Goal: Check status: Check status

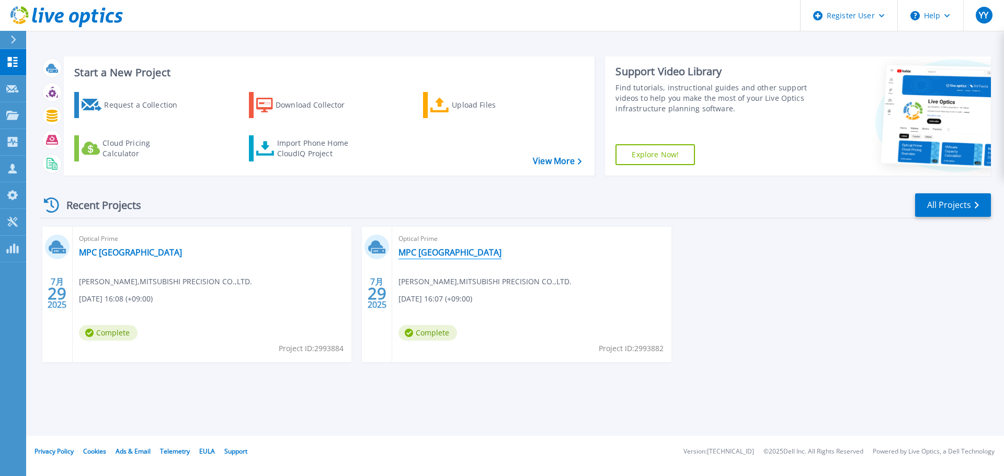
click at [429, 252] on link "MPC [GEOGRAPHIC_DATA]" at bounding box center [449, 252] width 103 height 10
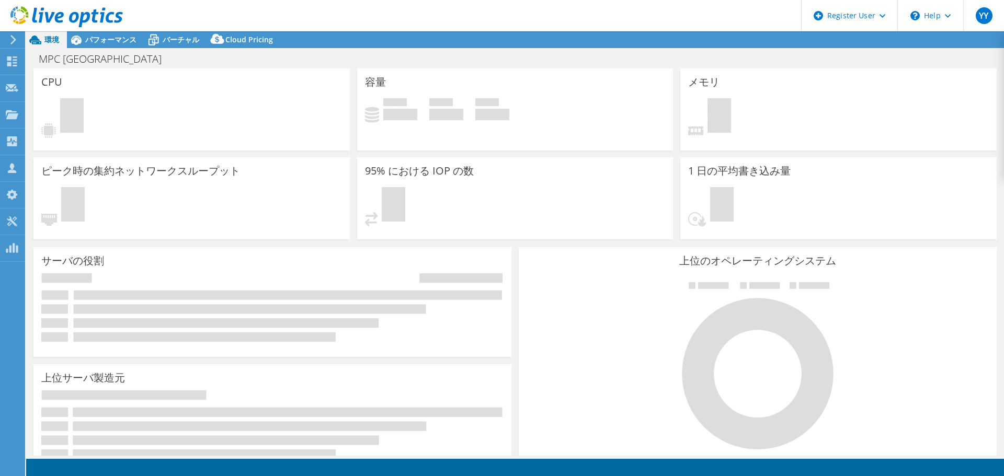
select select "[GEOGRAPHIC_DATA]"
select select "USD"
click at [116, 43] on span "パフォーマンス" at bounding box center [110, 39] width 51 height 10
